Goal: Find specific page/section

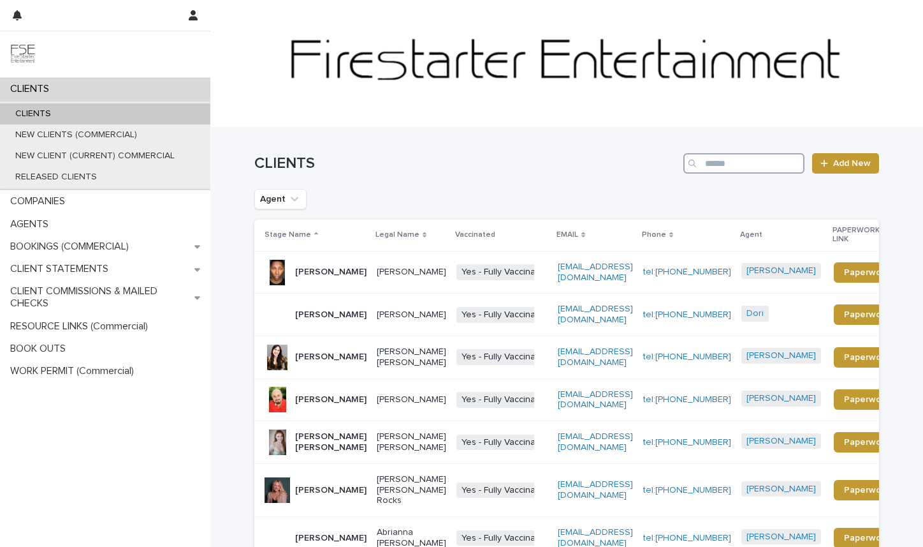
click at [735, 160] on input "Search" at bounding box center [744, 163] width 121 height 20
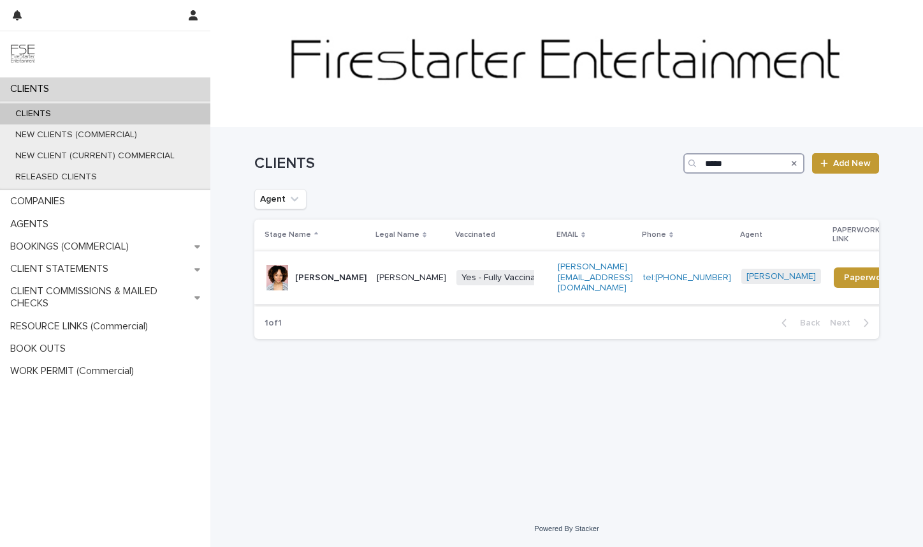
type input "*****"
